Goal: Transaction & Acquisition: Purchase product/service

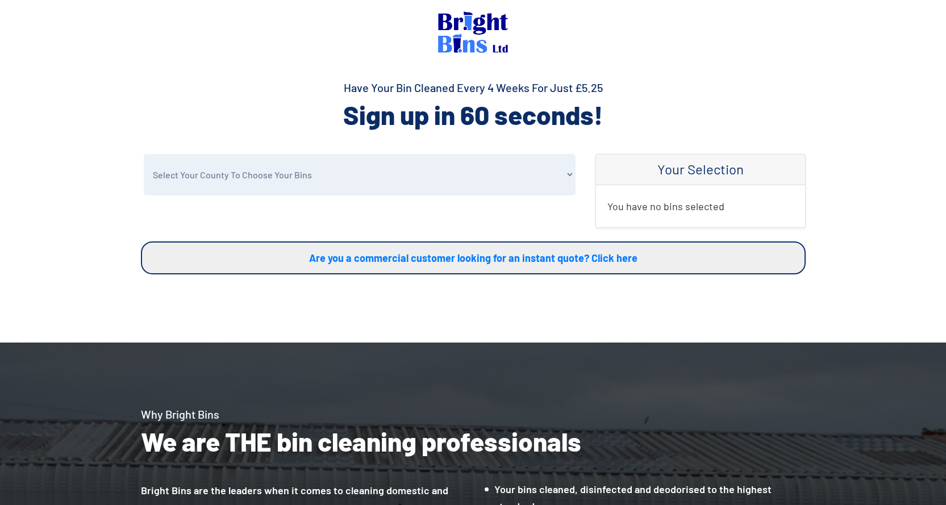
click at [256, 183] on select "Select Your County To Choose Your Bins Cheshire Conwy Denbighshire Flintshire S…" at bounding box center [360, 174] width 432 height 41
select select "Flintshire"
click at [144, 154] on select "Select Your County To Choose Your Bins Cheshire Conwy Denbighshire Flintshire S…" at bounding box center [360, 174] width 432 height 41
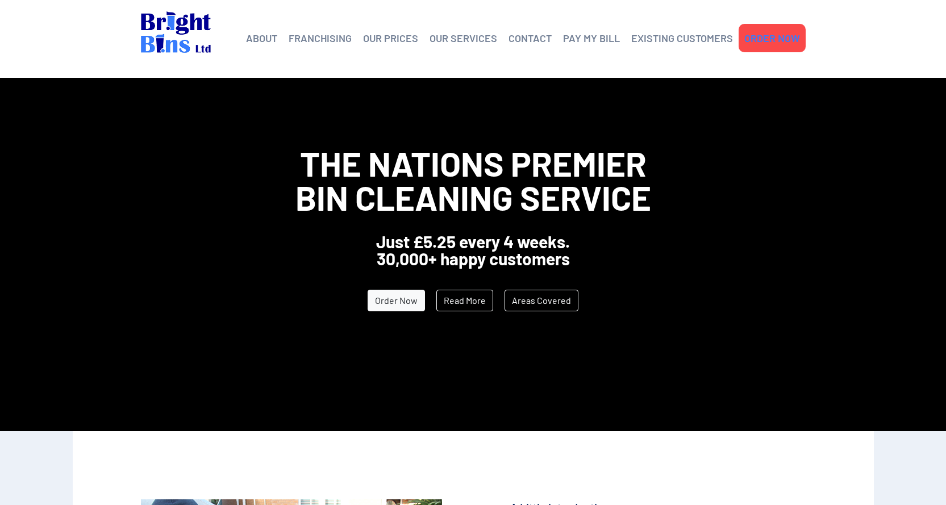
click at [781, 40] on link "ORDER NOW" at bounding box center [772, 38] width 56 height 17
